Goal: Obtain resource: Download file/media

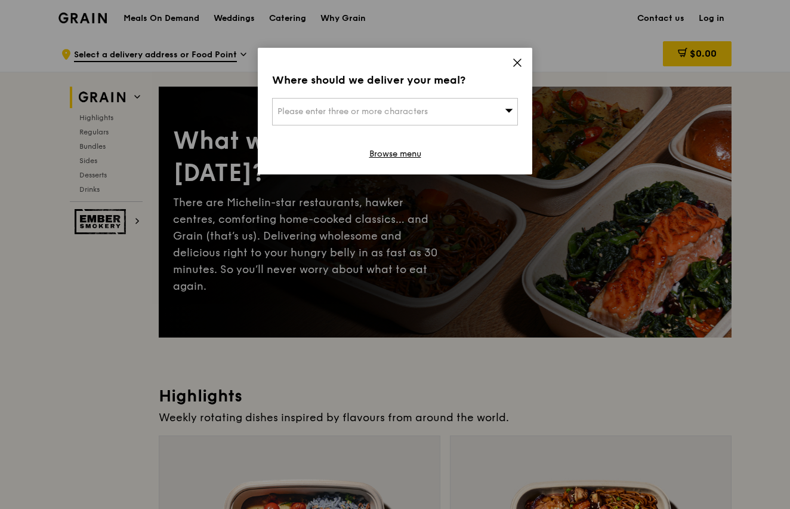
click at [518, 57] on icon at bounding box center [517, 62] width 11 height 11
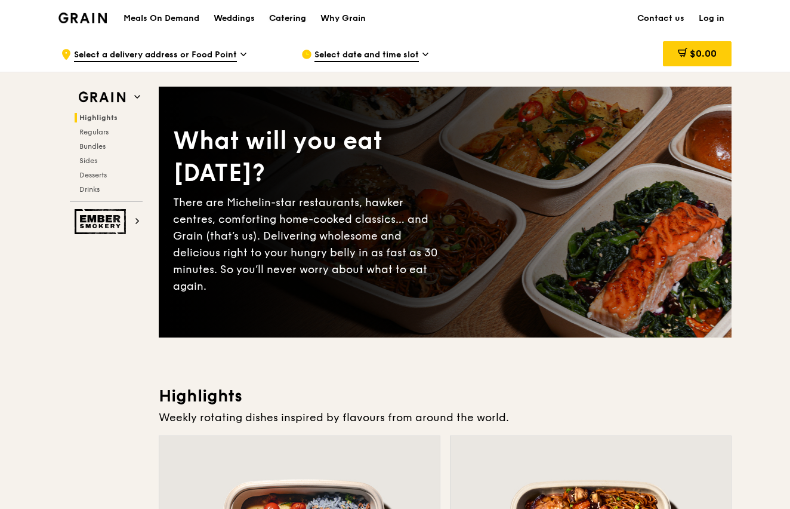
click at [289, 19] on div "Catering" at bounding box center [287, 19] width 37 height 36
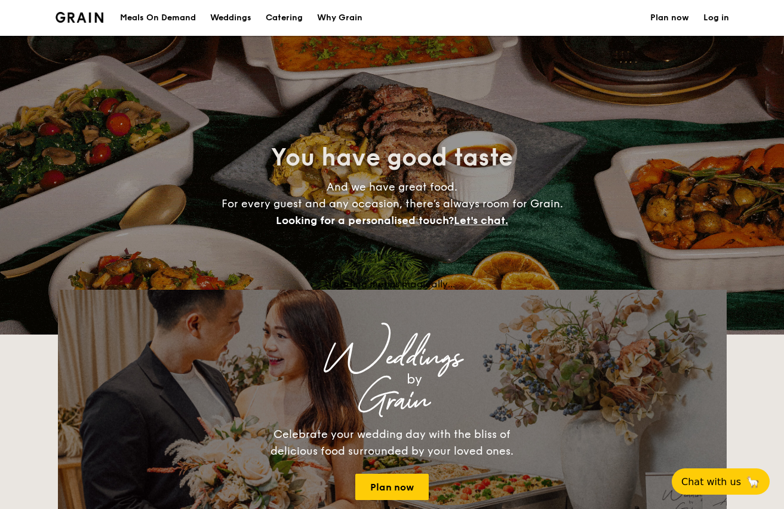
select select
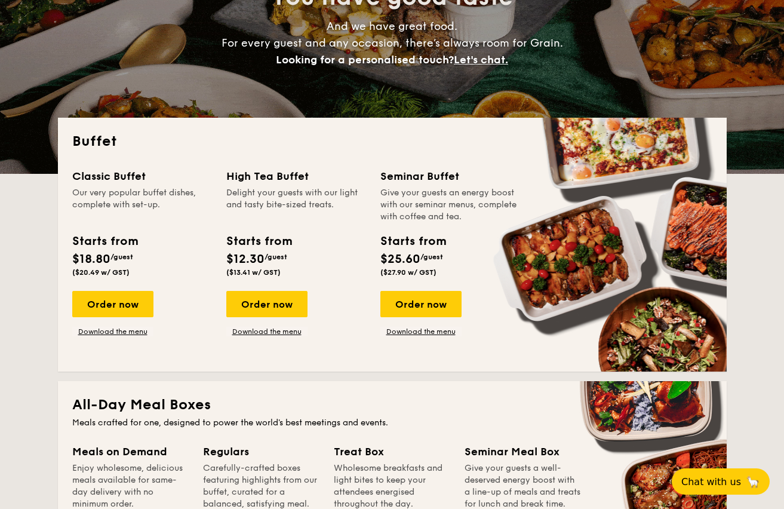
scroll to position [179, 0]
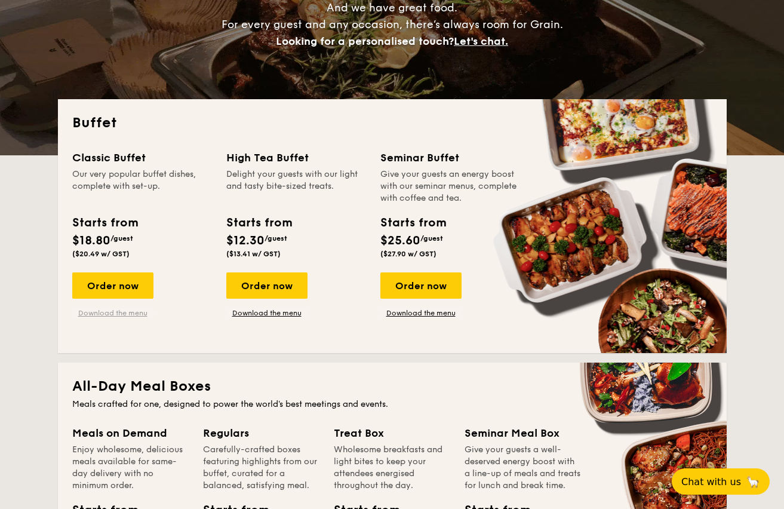
click at [113, 309] on link "Download the menu" at bounding box center [112, 313] width 81 height 10
